Goal: Navigation & Orientation: Find specific page/section

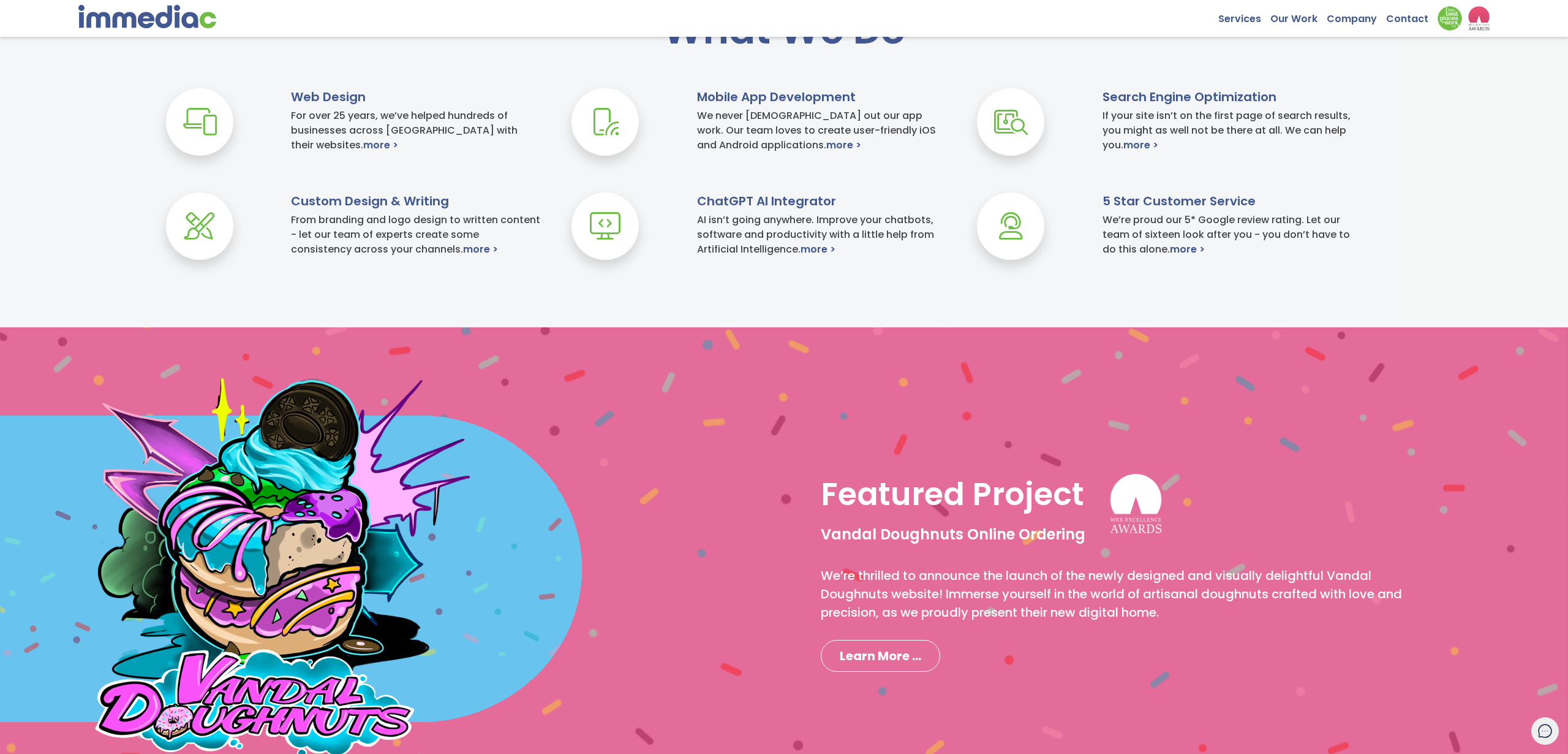
scroll to position [704, 0]
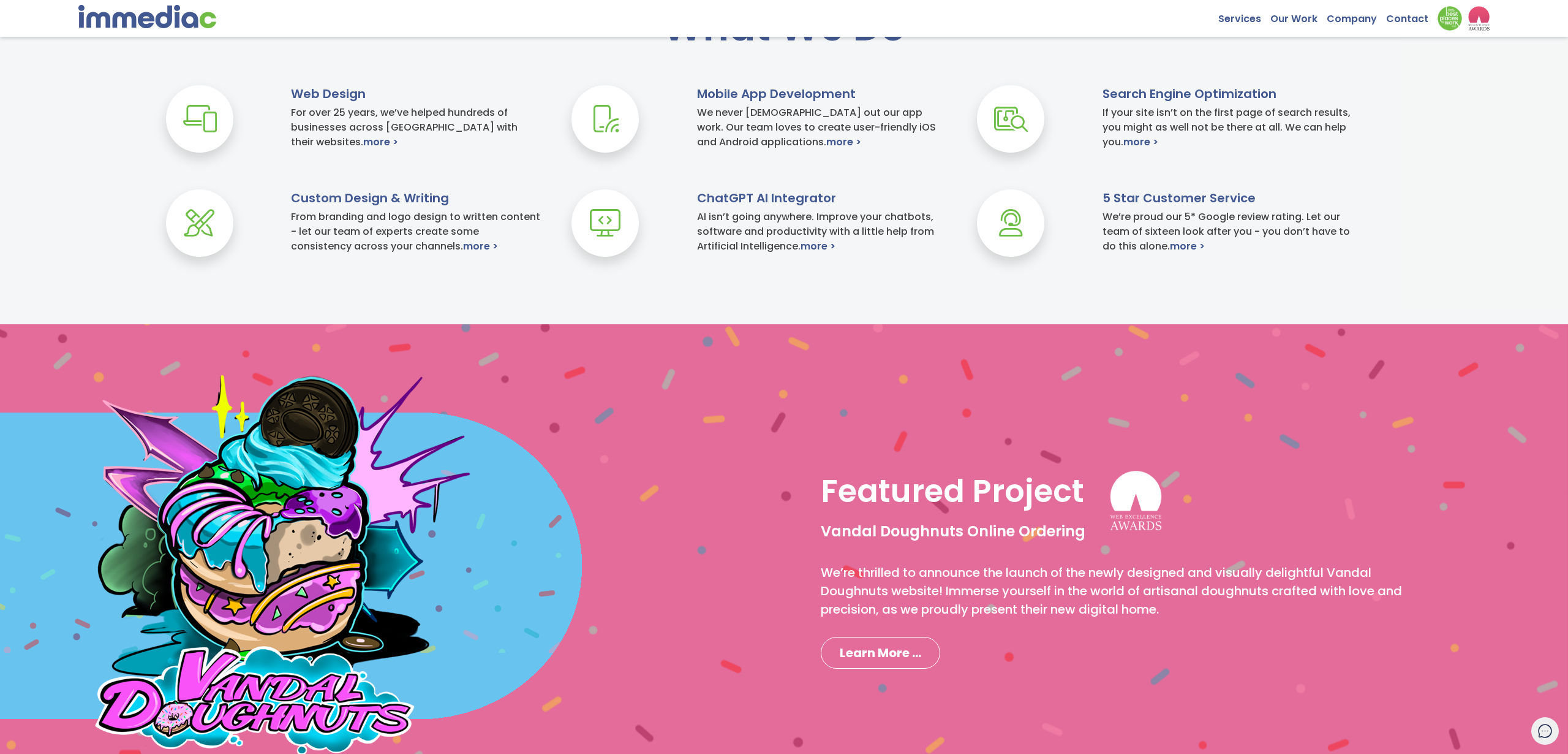
click at [757, 294] on div "Web Design For over 25 years, we’ve helped hundreds of businesses across Canada…" at bounding box center [784, 189] width 1568 height 208
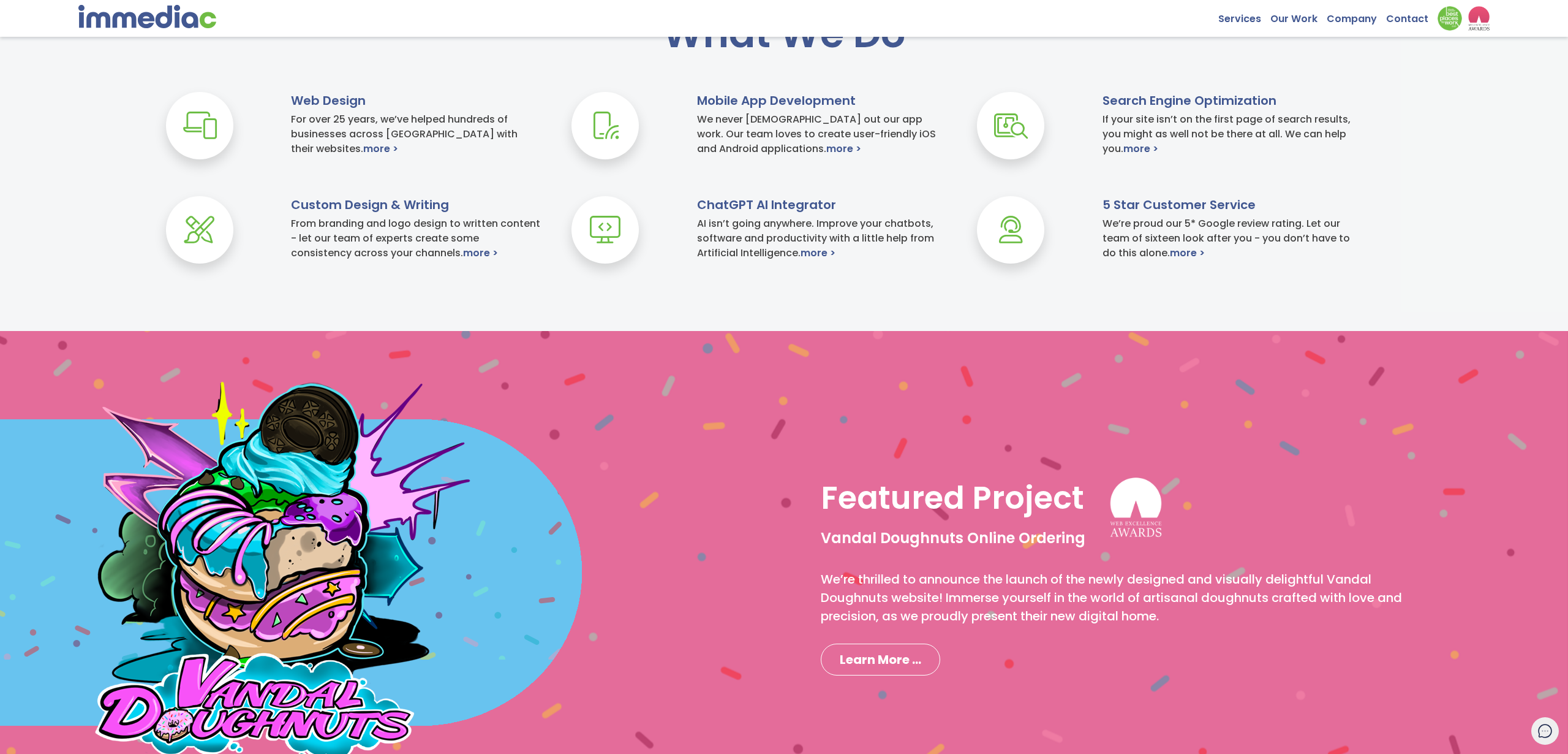
click at [739, 310] on div "What We Do Web Design For over 25 years, we’ve helped hundreds of businesses ac…" at bounding box center [784, 147] width 1568 height 367
click at [669, 291] on div "Web Design For over 25 years, we’ve helped hundreds of businesses across Canada…" at bounding box center [784, 196] width 1568 height 208
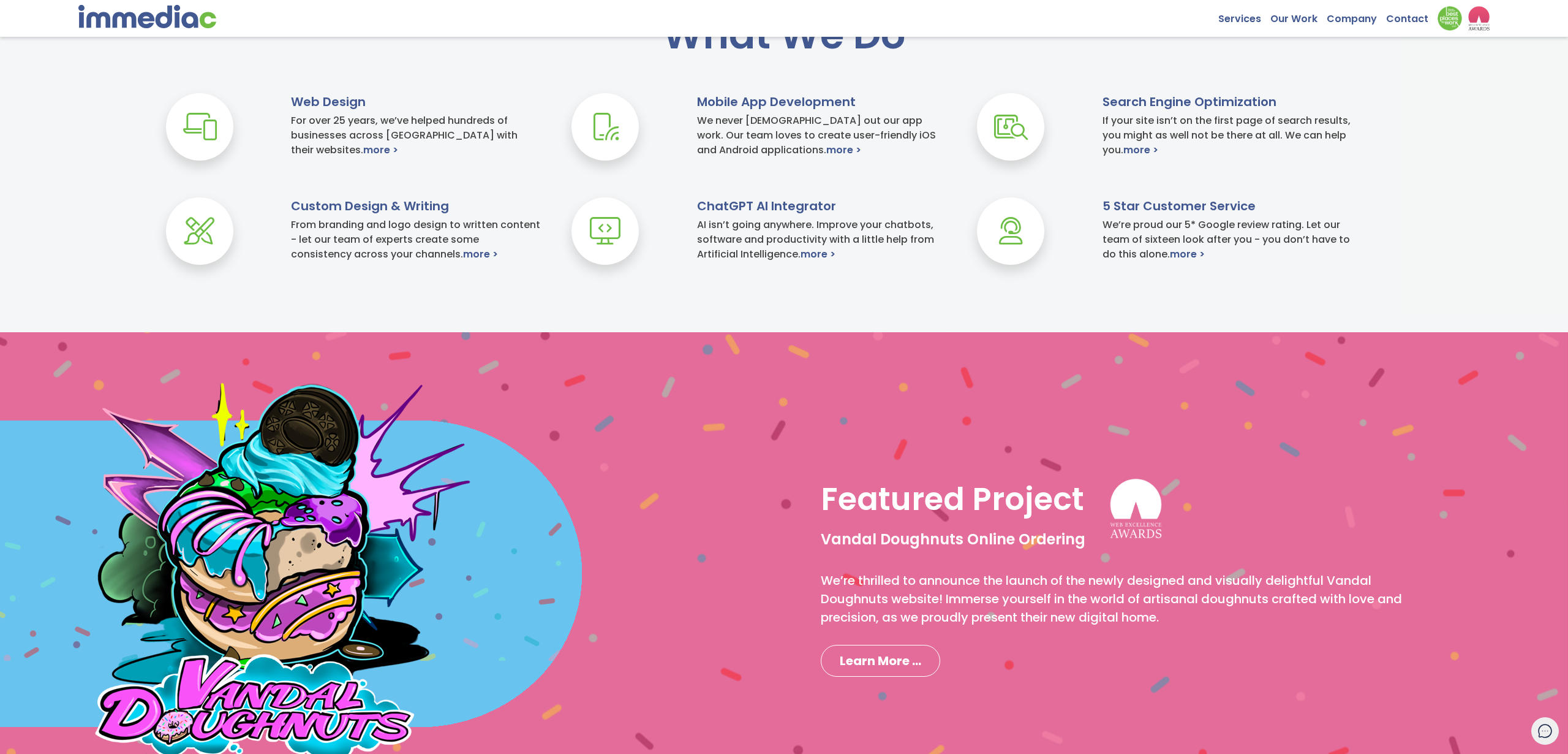
click at [587, 278] on div "Web Design For over 25 years, we’ve helped hundreds of businesses across Canada…" at bounding box center [784, 197] width 1568 height 208
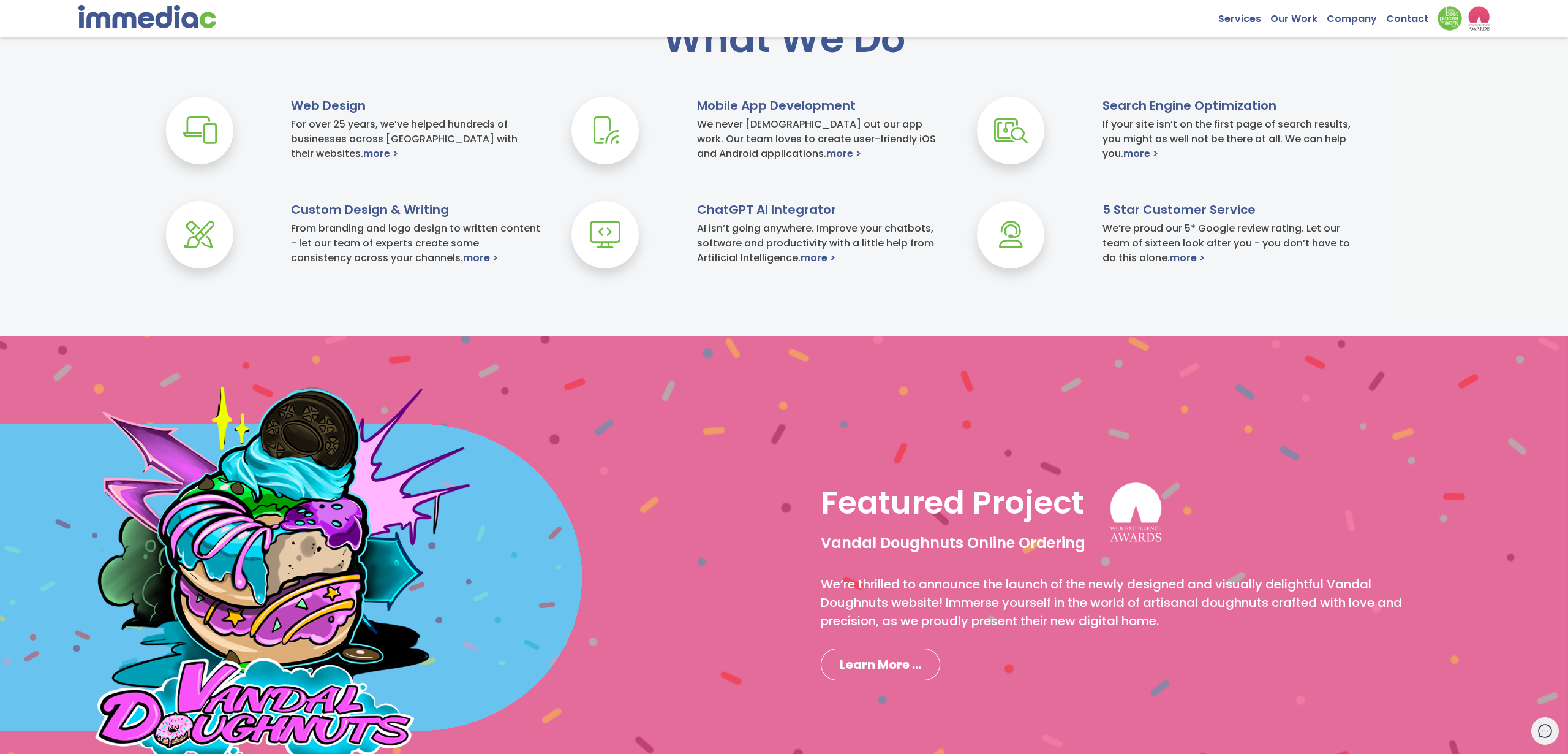
click at [548, 275] on div "Web Design For over 25 years, we’ve helped hundreds of businesses across Canada…" at bounding box center [784, 201] width 1568 height 208
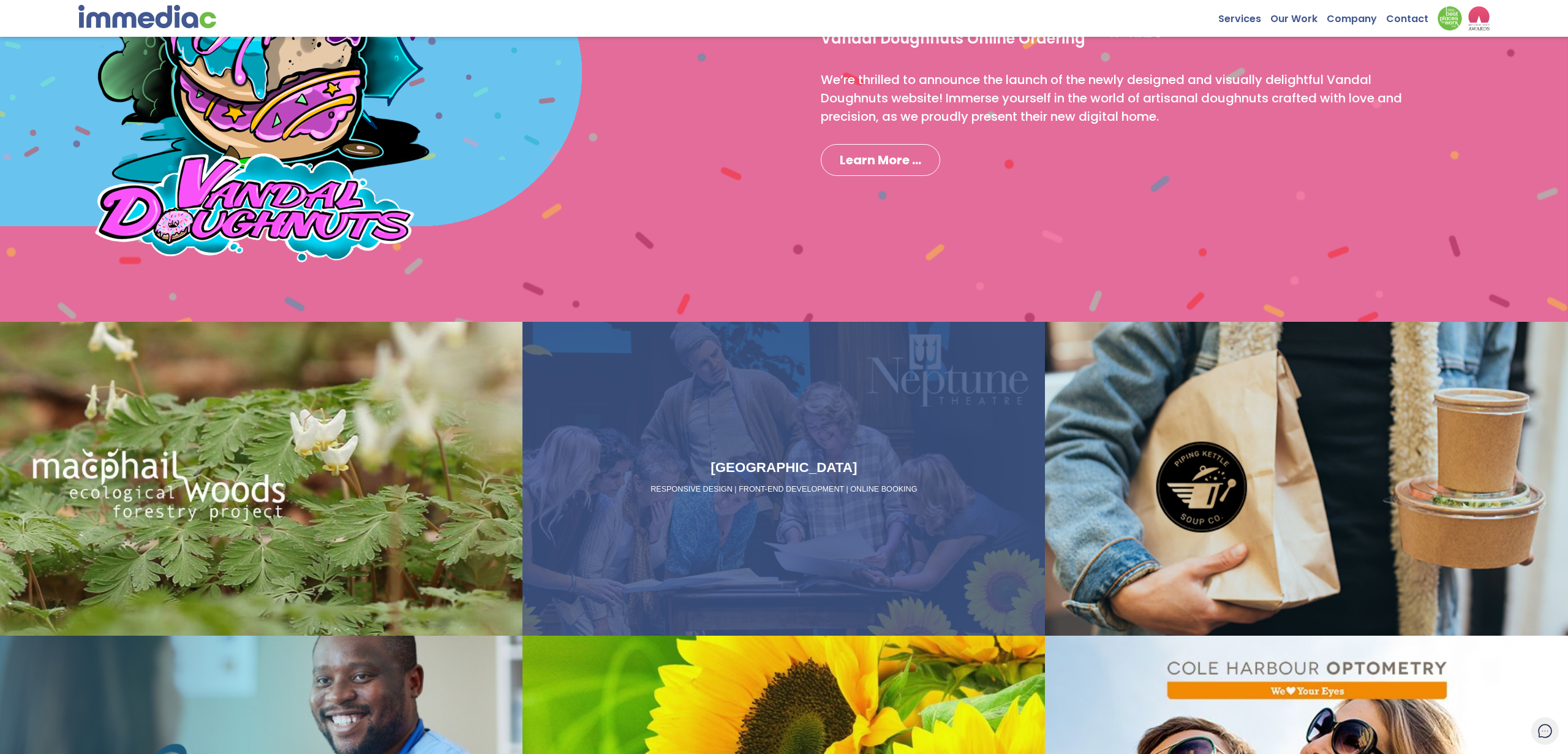
scroll to position [1206, 0]
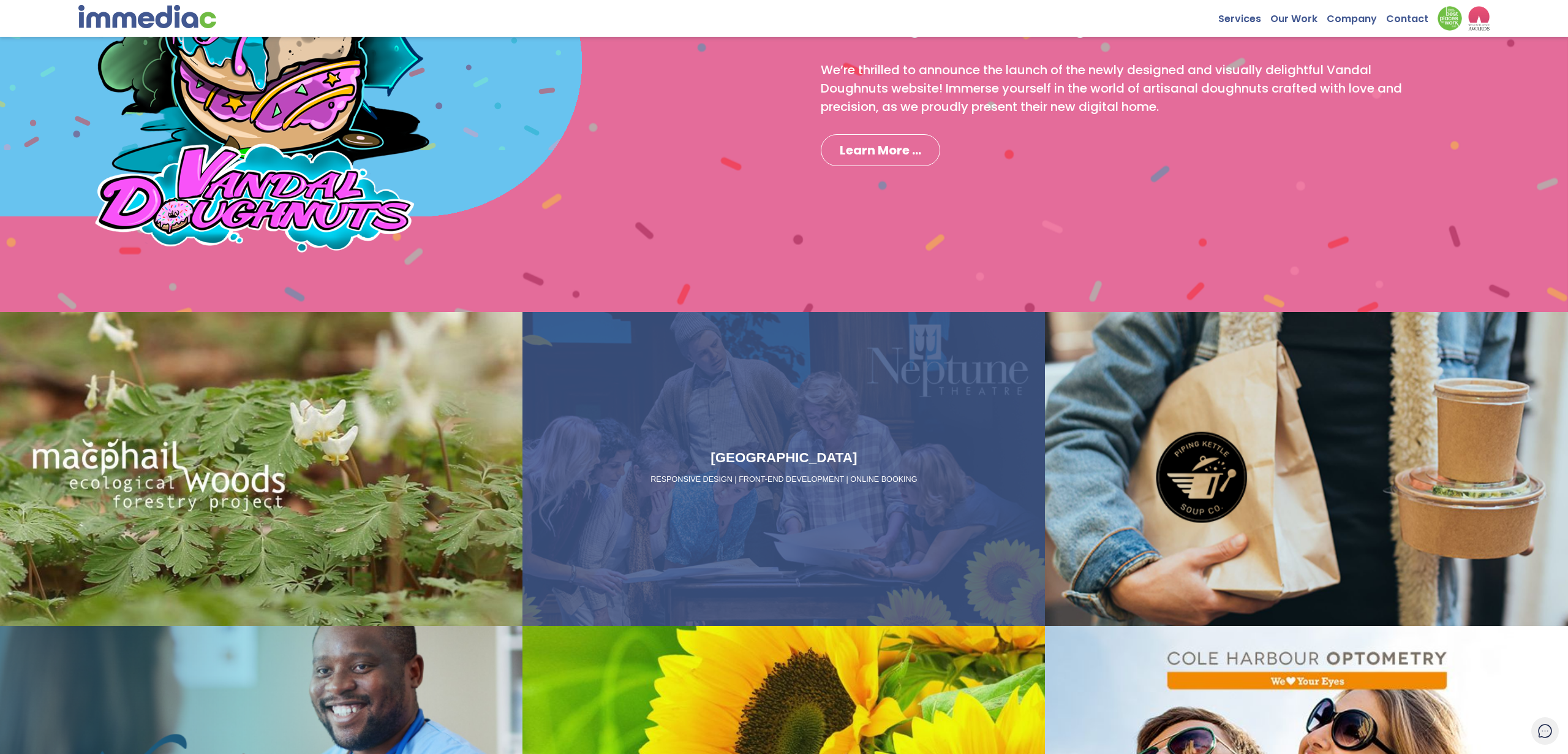
click at [862, 425] on div "Neptune Theatre RESPONSIVE DESIGN | FRONT-END DEVELOPMENT | ONLINE BOOKING" at bounding box center [783, 469] width 522 height 313
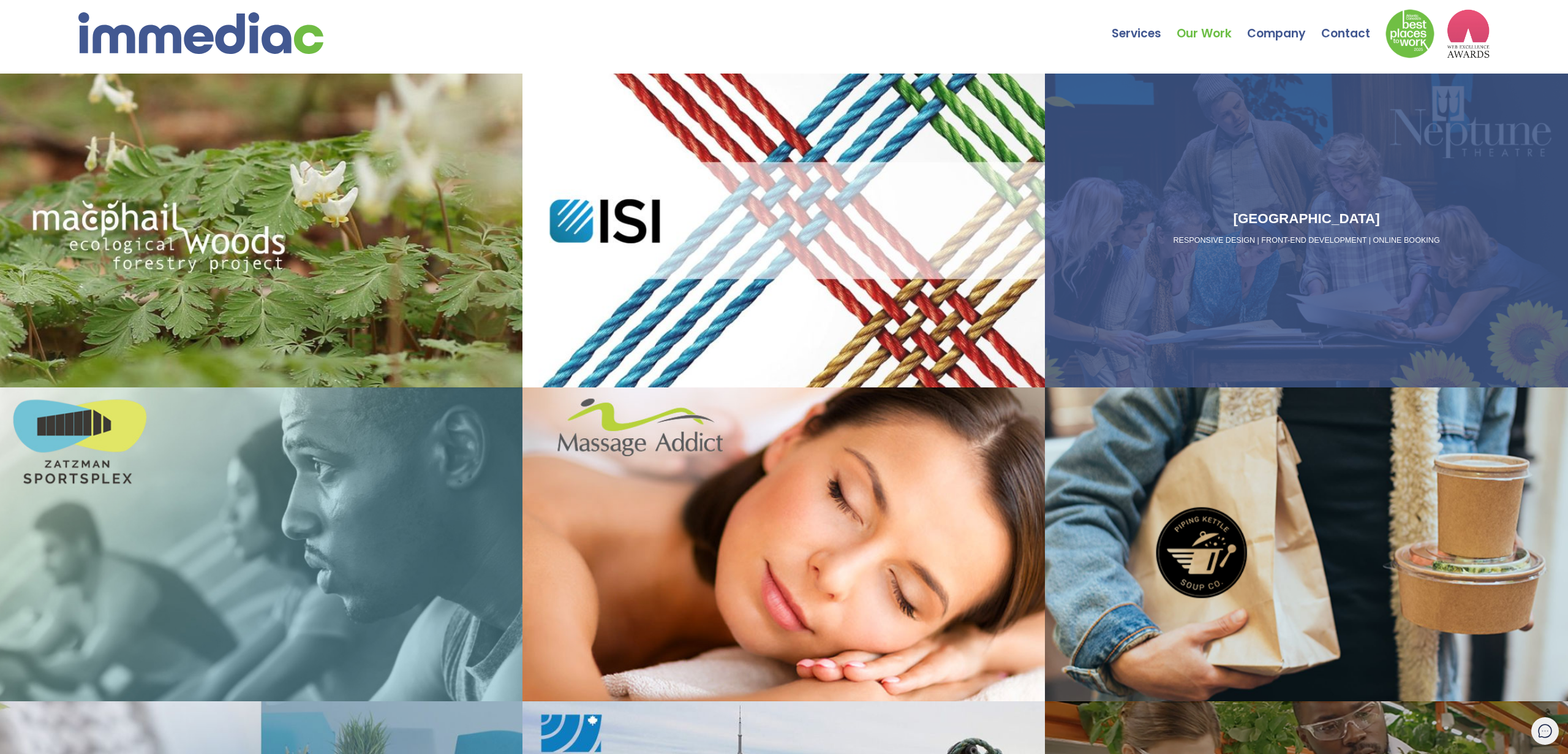
click at [1347, 230] on div "Neptune Theatre RESPONSIVE DESIGN | FRONT-END DEVELOPMENT | ONLINE BOOKING" at bounding box center [1306, 231] width 513 height 44
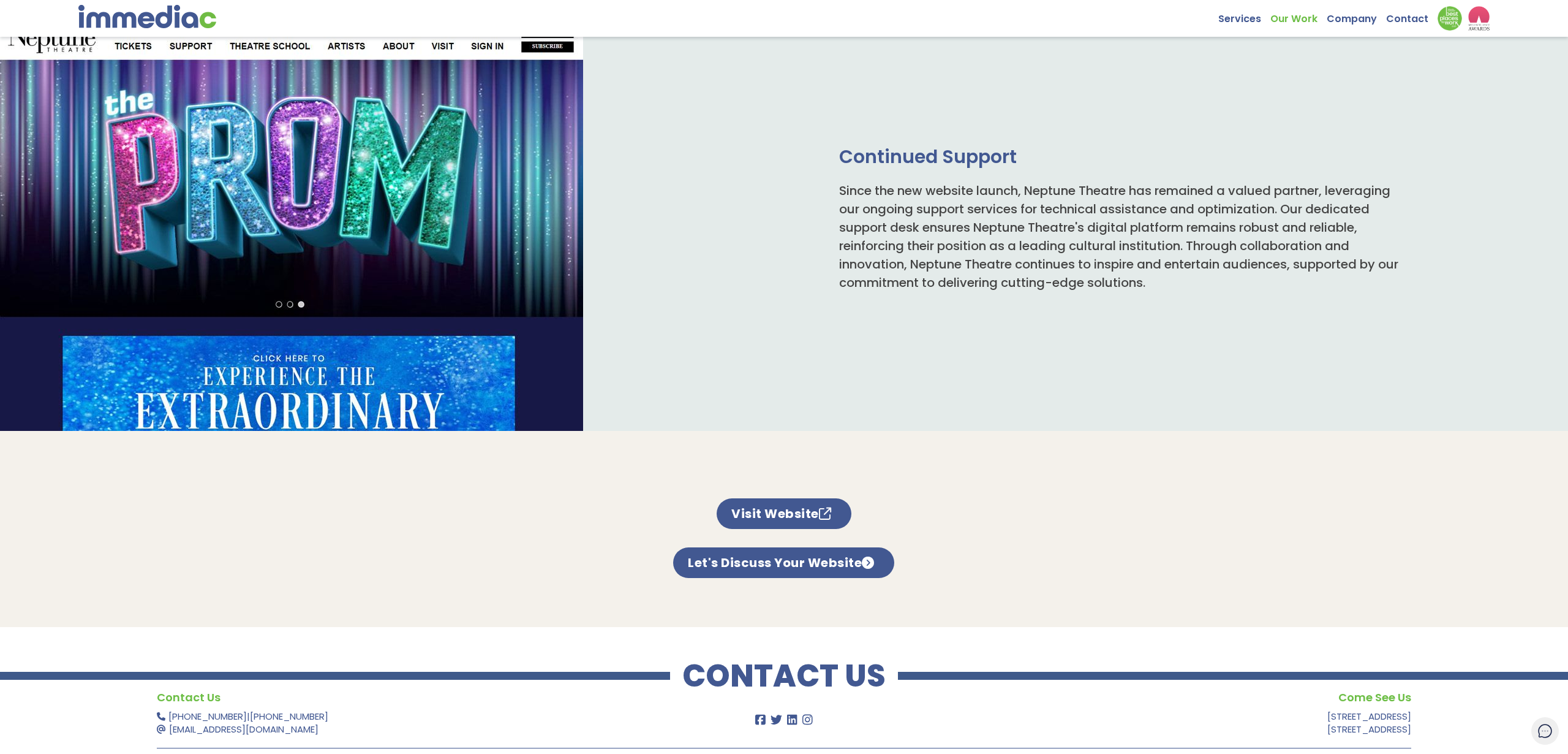
scroll to position [792, 0]
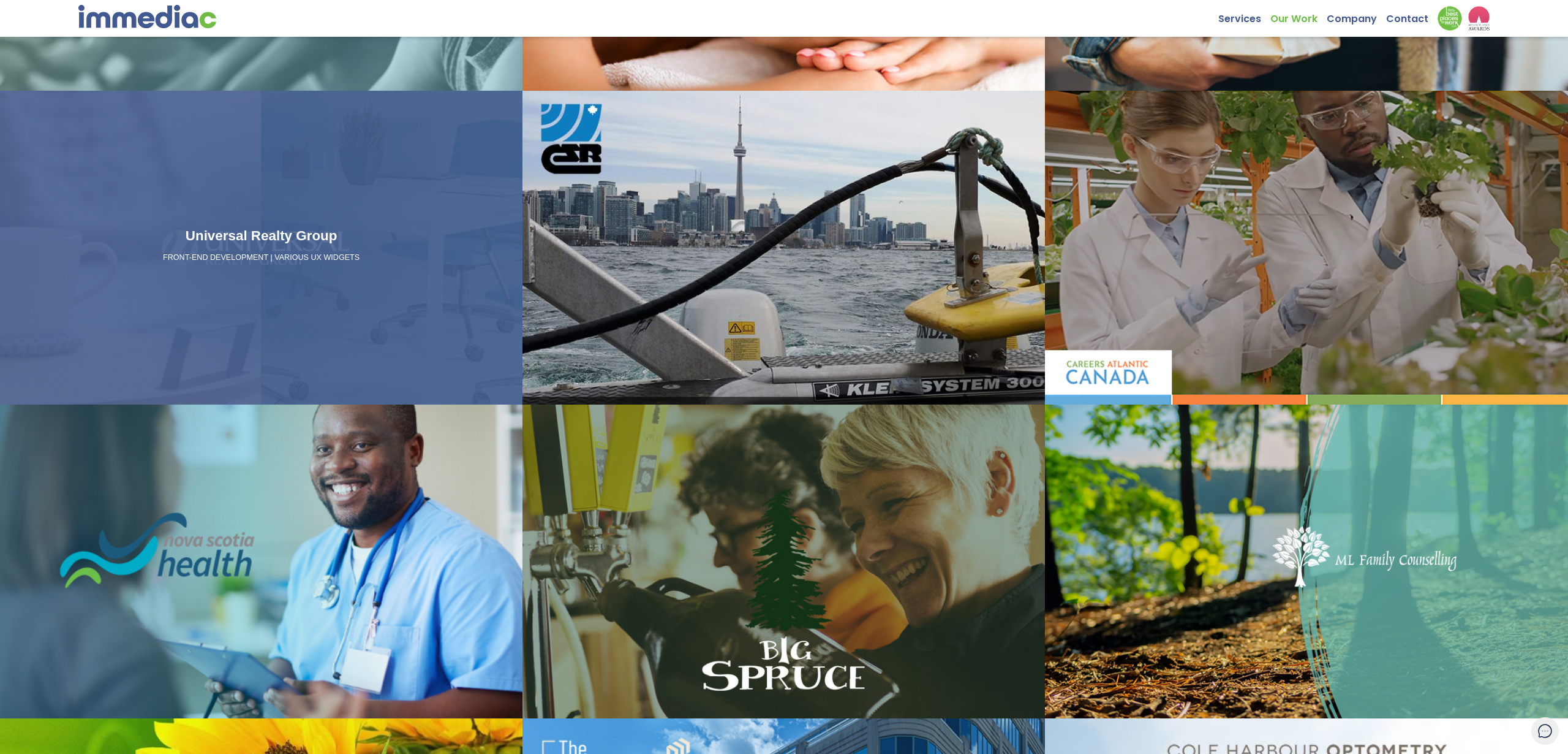
scroll to position [694, 0]
